Goal: Transaction & Acquisition: Register for event/course

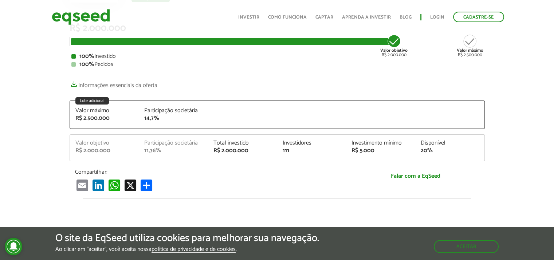
scroll to position [109, 0]
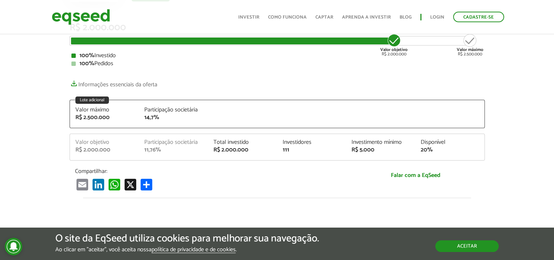
click at [452, 243] on button "Aceitar" at bounding box center [466, 246] width 63 height 12
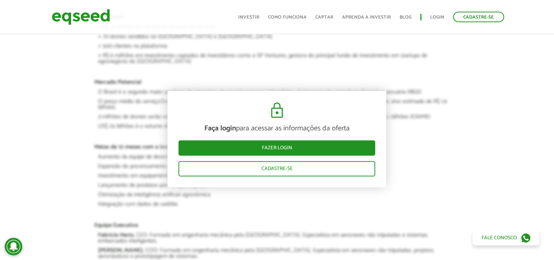
scroll to position [1129, 0]
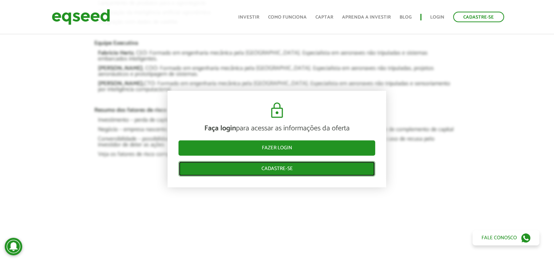
click at [292, 167] on link "Cadastre-se" at bounding box center [277, 168] width 197 height 15
